Goal: Use online tool/utility: Use online tool/utility

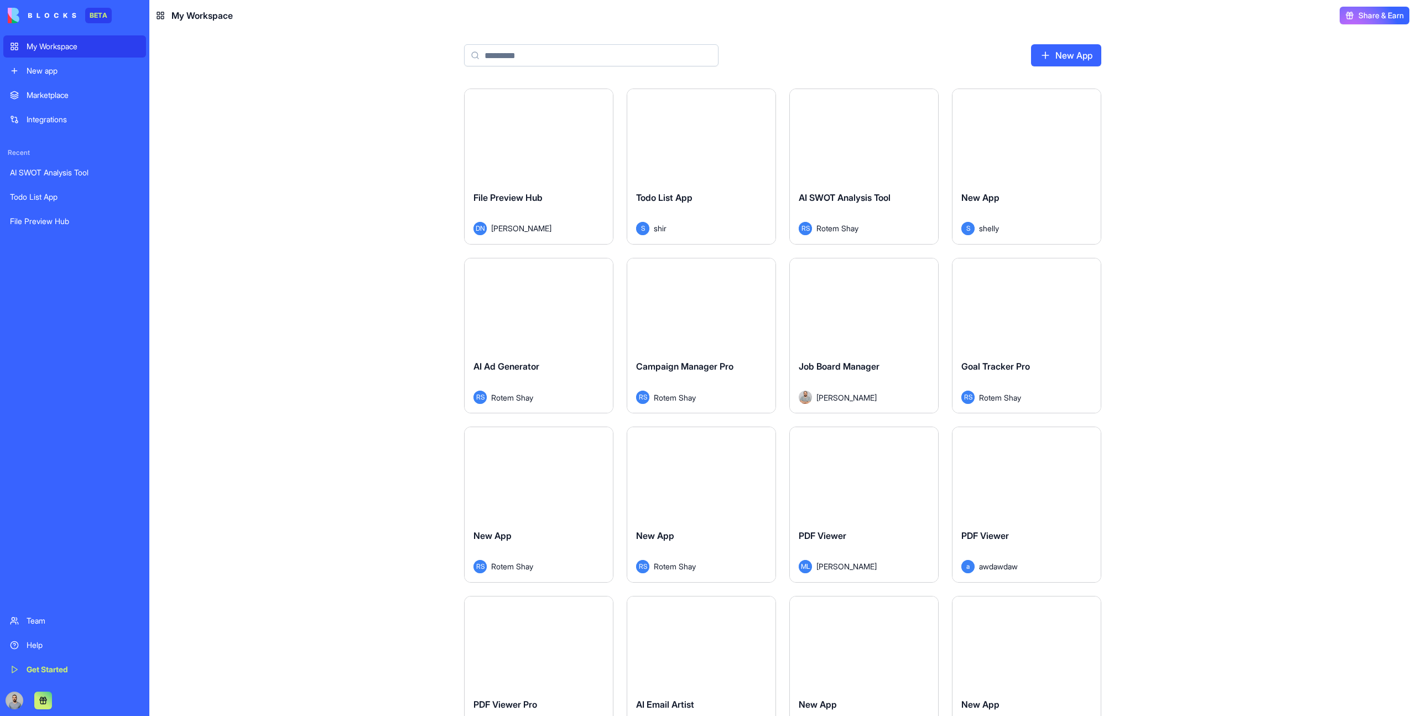
click at [939, 150] on div "Launch File Preview Hub DN [PERSON_NAME] Launch Todo List App S shir Launch AI …" at bounding box center [782, 684] width 637 height 1193
click at [360, 200] on div "Launch File Preview Hub DN [PERSON_NAME] Launch Todo List App S shir Launch AI …" at bounding box center [782, 401] width 1267 height 627
click at [788, 248] on div "Launch File Preview Hub DN [PERSON_NAME] Launch Todo List App S shir Launch AI …" at bounding box center [782, 684] width 637 height 1193
click at [551, 47] on input at bounding box center [591, 55] width 254 height 22
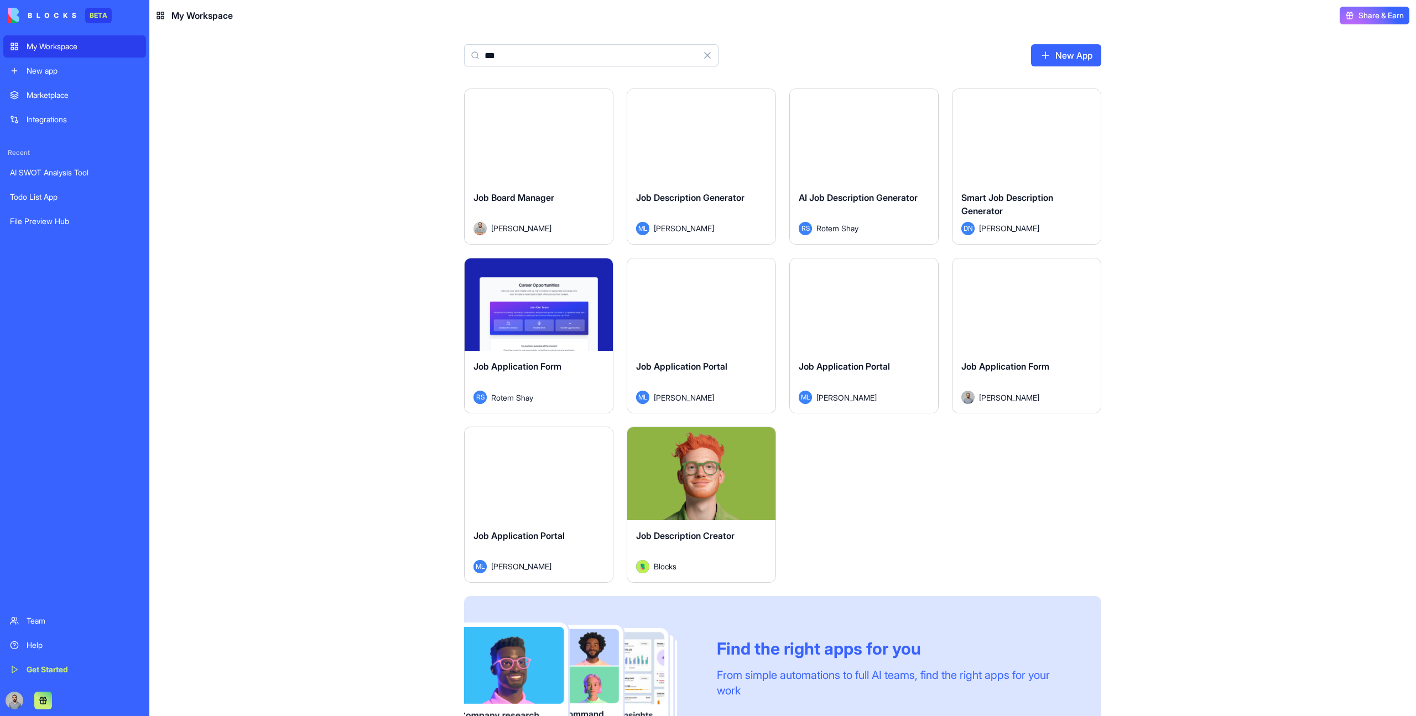
type input "***"
click at [530, 180] on div "Launch" at bounding box center [539, 135] width 148 height 93
